Goal: Navigation & Orientation: Find specific page/section

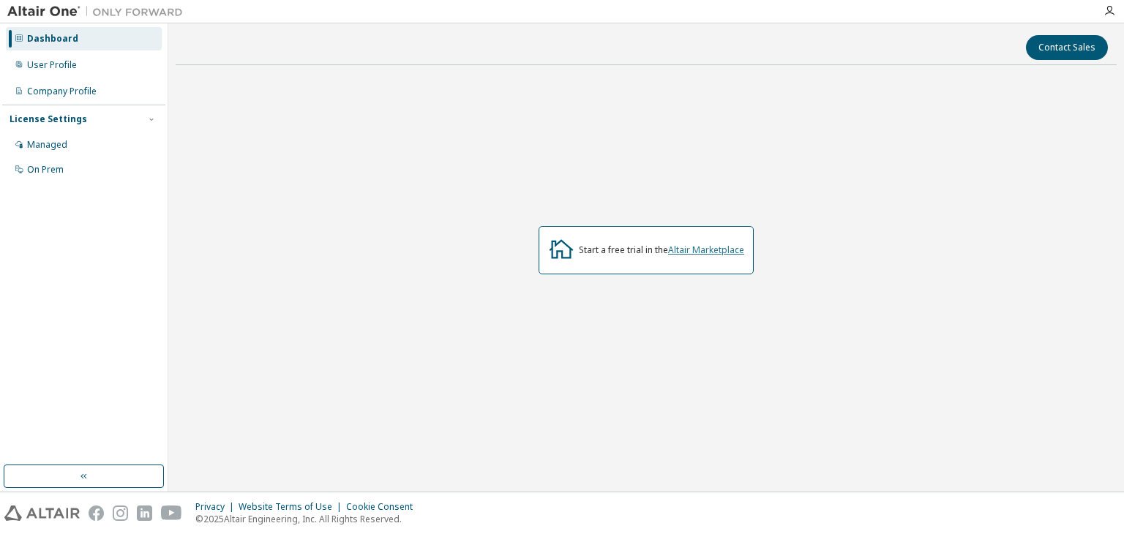
click at [685, 252] on link "Altair Marketplace" at bounding box center [706, 250] width 76 height 12
